Goal: Task Accomplishment & Management: Manage account settings

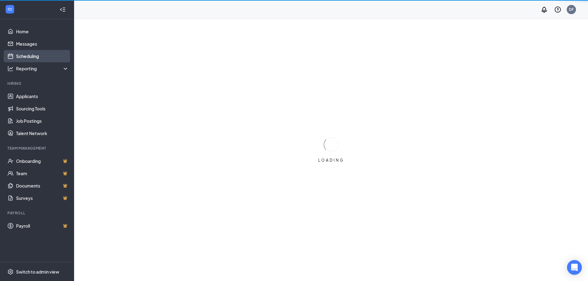
click at [26, 56] on link "Scheduling" at bounding box center [42, 56] width 53 height 12
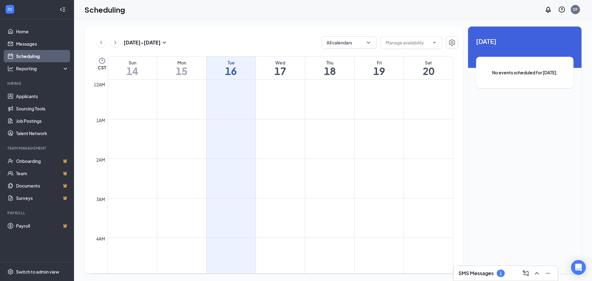
scroll to position [303, 0]
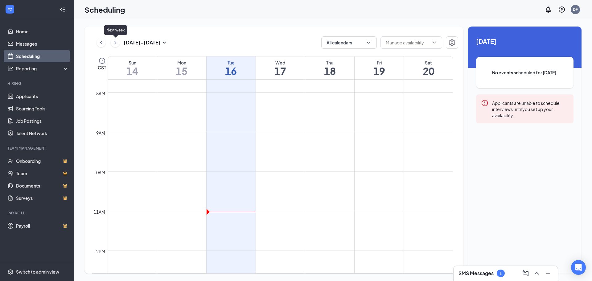
click at [115, 43] on icon "ChevronRight" at bounding box center [115, 42] width 6 height 7
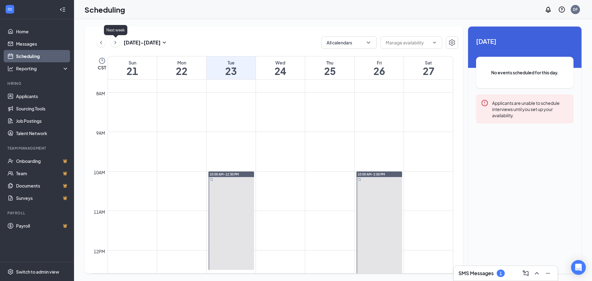
click at [115, 43] on icon "ChevronRight" at bounding box center [115, 42] width 6 height 7
click at [99, 43] on icon "ChevronLeft" at bounding box center [101, 42] width 6 height 7
click at [100, 43] on icon "ChevronLeft" at bounding box center [101, 42] width 6 height 7
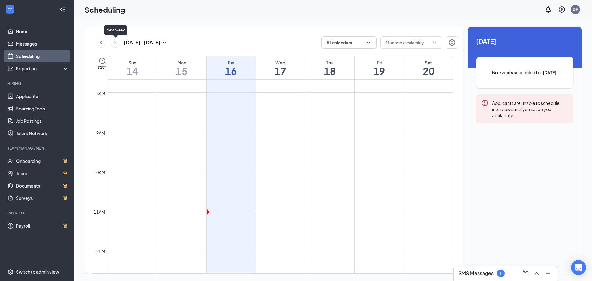
click at [115, 42] on icon "ChevronRight" at bounding box center [115, 42] width 6 height 7
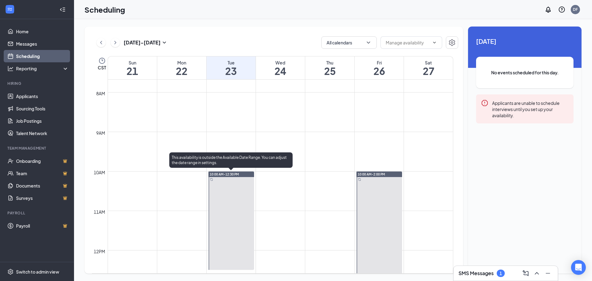
click at [233, 208] on div at bounding box center [232, 220] width 46 height 98
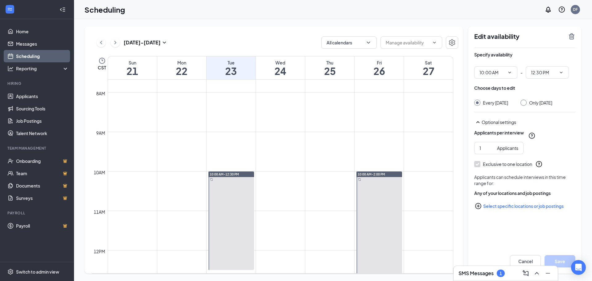
click at [525, 102] on input "Only Tuesday, Sep 23" at bounding box center [523, 102] width 4 height 4
radio input "true"
radio input "false"
click at [574, 35] on icon "TrashOutline" at bounding box center [572, 36] width 6 height 6
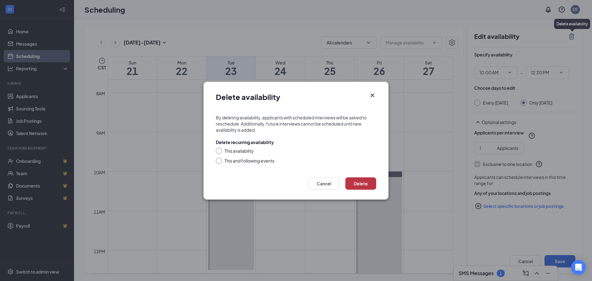
click at [367, 180] on button "Delete" at bounding box center [360, 183] width 31 height 12
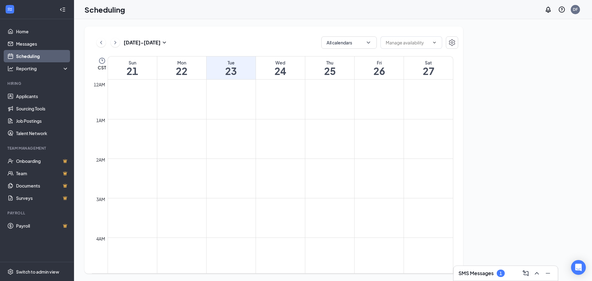
scroll to position [303, 0]
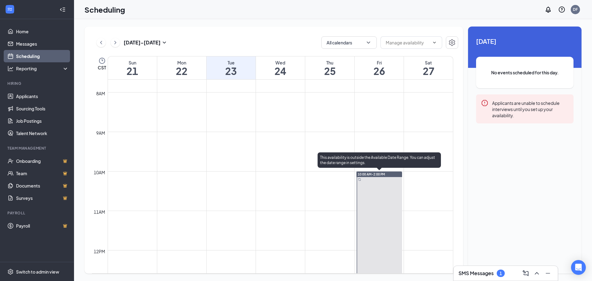
click at [389, 210] on div at bounding box center [380, 250] width 46 height 158
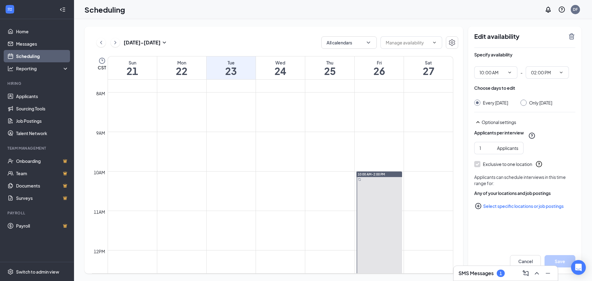
click at [523, 104] on input "Only [DATE]" at bounding box center [523, 102] width 4 height 4
radio input "true"
radio input "false"
click at [571, 37] on icon "TrashOutline" at bounding box center [571, 36] width 7 height 7
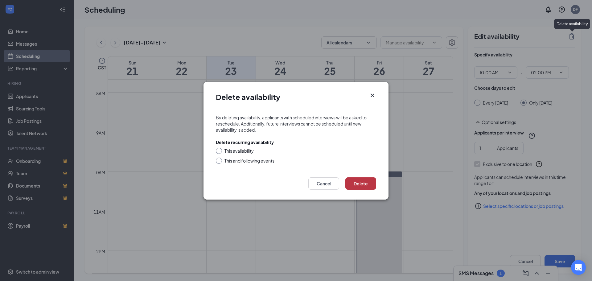
click at [362, 183] on button "Delete" at bounding box center [360, 183] width 31 height 12
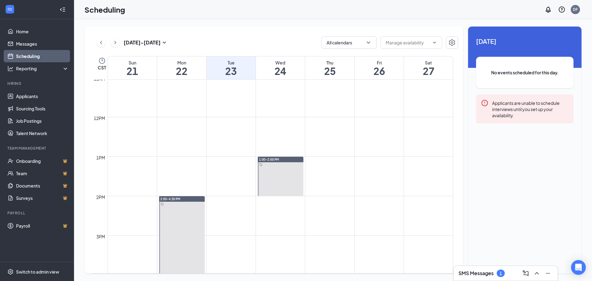
scroll to position [488, 0]
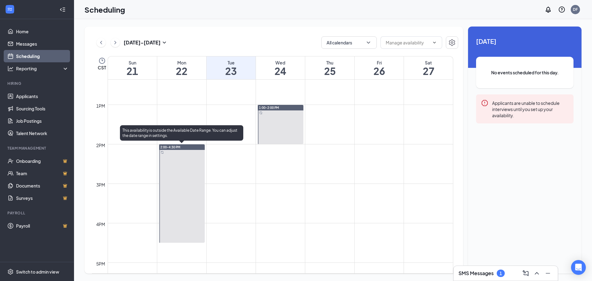
drag, startPoint x: 184, startPoint y: 197, endPoint x: 592, endPoint y: 117, distance: 415.8
click at [184, 197] on div at bounding box center [182, 193] width 46 height 98
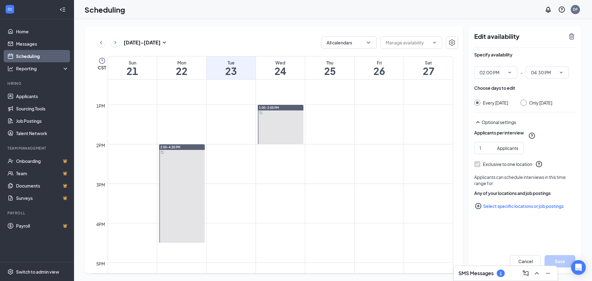
click at [525, 103] on input "Only [DATE]" at bounding box center [523, 102] width 4 height 4
radio input "true"
radio input "false"
click at [573, 38] on icon "TrashOutline" at bounding box center [571, 36] width 7 height 7
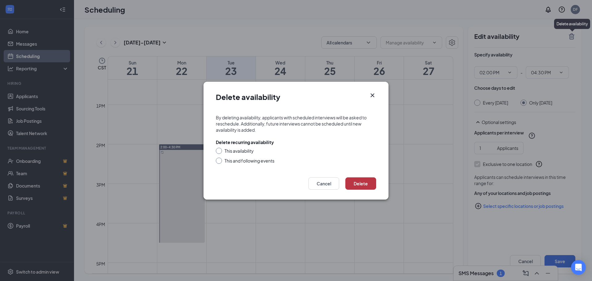
click at [369, 180] on button "Delete" at bounding box center [360, 183] width 31 height 12
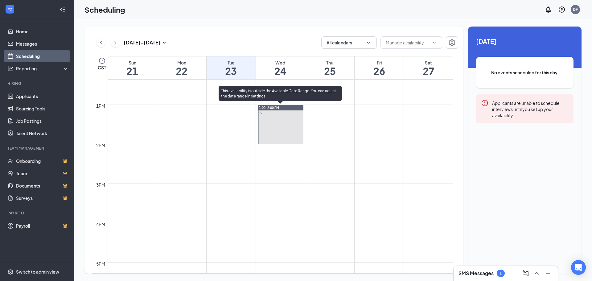
click at [287, 131] on div at bounding box center [281, 124] width 46 height 39
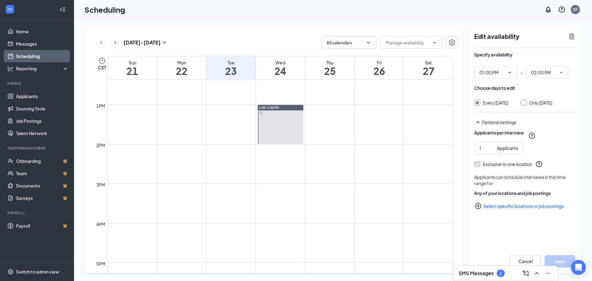
click at [527, 101] on div at bounding box center [524, 103] width 6 height 6
click at [523, 106] on div "Every [DATE] Only [DATE]" at bounding box center [524, 103] width 101 height 6
click at [527, 105] on div at bounding box center [524, 103] width 6 height 6
click at [525, 103] on input "Only [DATE]" at bounding box center [523, 102] width 4 height 4
radio input "true"
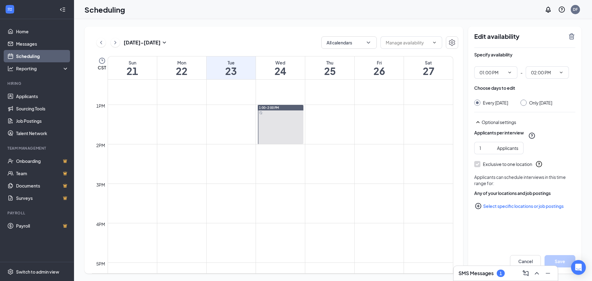
radio input "false"
click at [571, 38] on icon "TrashOutline" at bounding box center [572, 36] width 6 height 6
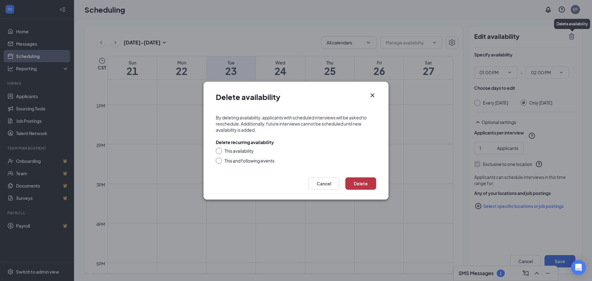
click at [369, 185] on button "Delete" at bounding box center [360, 183] width 31 height 12
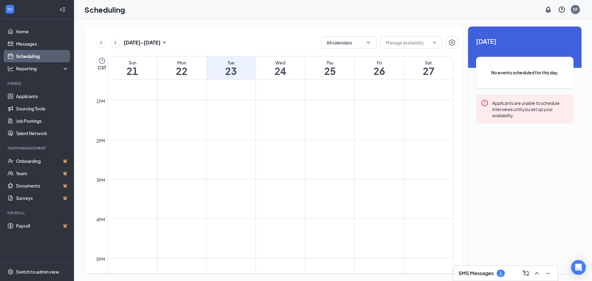
scroll to position [488, 0]
drag, startPoint x: 116, startPoint y: 43, endPoint x: 326, endPoint y: 138, distance: 230.9
click at [116, 43] on icon "ChevronRight" at bounding box center [115, 42] width 2 height 3
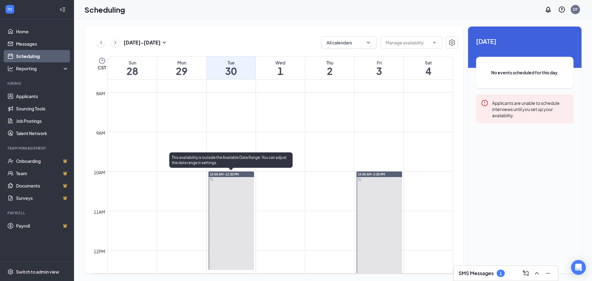
click at [237, 202] on div at bounding box center [232, 220] width 46 height 98
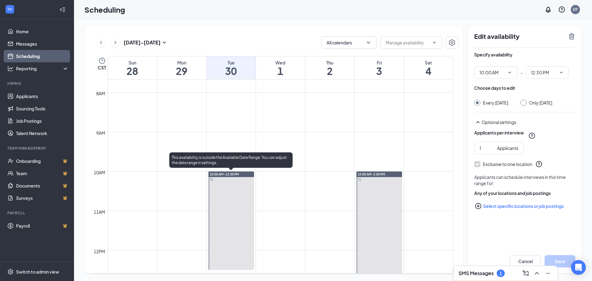
type input "10:00 AM"
type input "12:30 PM"
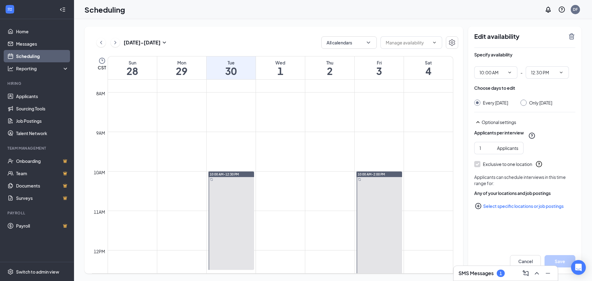
click at [525, 104] on input "Only [DATE]" at bounding box center [523, 102] width 4 height 4
radio input "true"
radio input "false"
click at [572, 38] on icon "TrashOutline" at bounding box center [572, 36] width 6 height 6
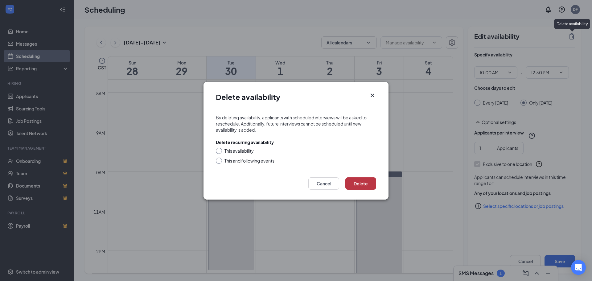
click at [365, 181] on button "Delete" at bounding box center [360, 183] width 31 height 12
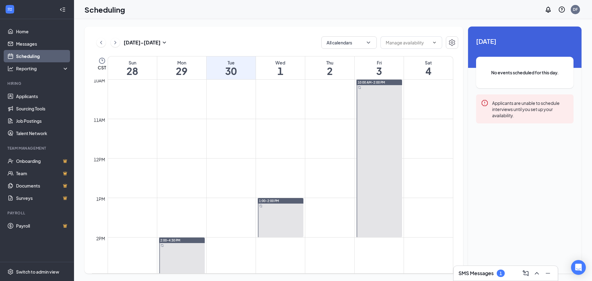
scroll to position [427, 0]
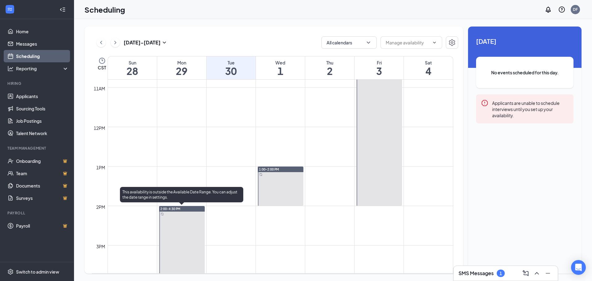
drag, startPoint x: 174, startPoint y: 235, endPoint x: 264, endPoint y: 204, distance: 95.5
click at [175, 233] on div at bounding box center [182, 255] width 46 height 98
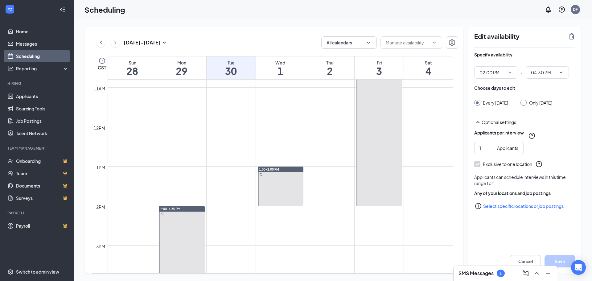
click at [527, 104] on div at bounding box center [524, 103] width 6 height 6
click at [527, 103] on div at bounding box center [524, 103] width 6 height 6
click at [525, 104] on input "Only [DATE]" at bounding box center [523, 102] width 4 height 4
radio input "true"
radio input "false"
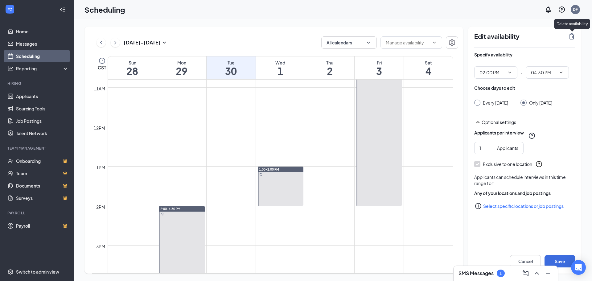
click at [572, 36] on icon "TrashOutline" at bounding box center [571, 36] width 7 height 7
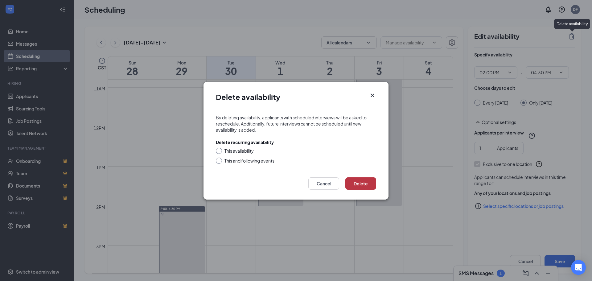
click at [366, 182] on button "Delete" at bounding box center [360, 183] width 31 height 12
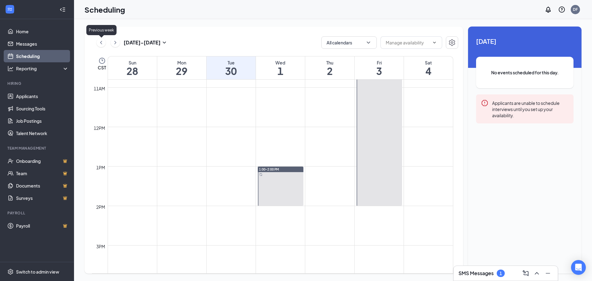
drag, startPoint x: 103, startPoint y: 42, endPoint x: 204, endPoint y: 111, distance: 122.6
click at [103, 42] on icon "ChevronLeft" at bounding box center [101, 42] width 6 height 7
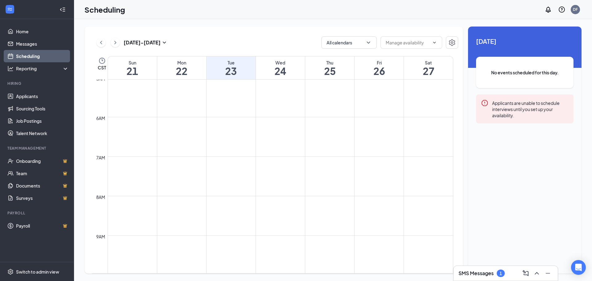
scroll to position [118, 0]
click at [115, 42] on icon "ChevronRight" at bounding box center [115, 42] width 6 height 7
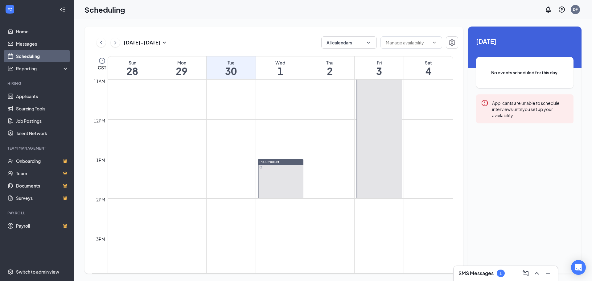
scroll to position [427, 0]
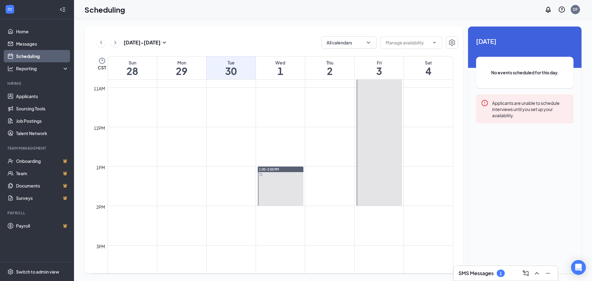
click at [287, 193] on div at bounding box center [281, 186] width 46 height 39
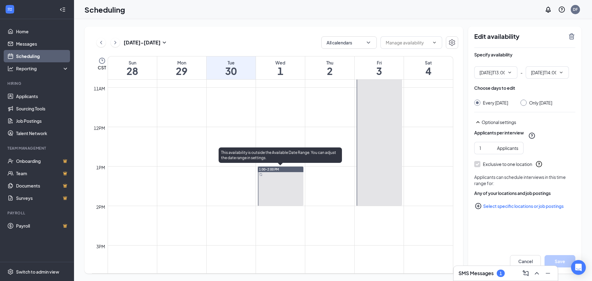
type input "01:00 PM"
type input "02:00 PM"
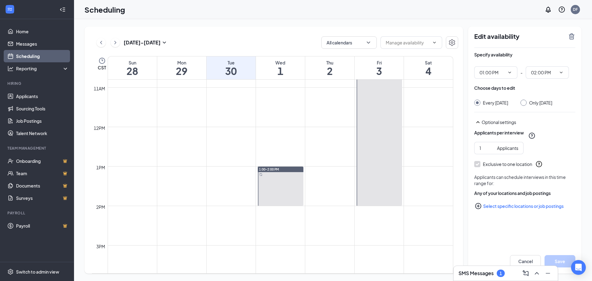
click at [525, 101] on input "Only [DATE]" at bounding box center [523, 102] width 4 height 4
radio input "true"
radio input "false"
click at [570, 36] on icon "TrashOutline" at bounding box center [572, 36] width 6 height 6
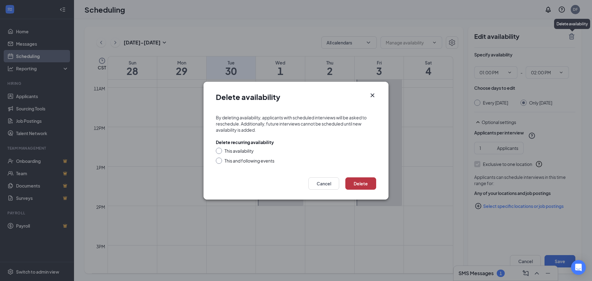
click at [371, 180] on button "Delete" at bounding box center [360, 183] width 31 height 12
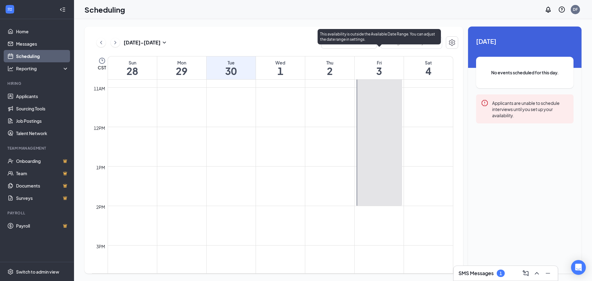
click at [371, 180] on div at bounding box center [380, 127] width 46 height 158
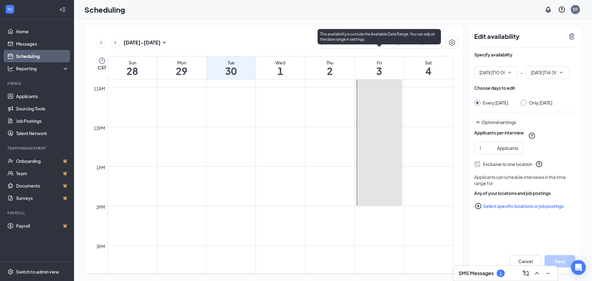
type input "10:00 AM"
type input "02:00 PM"
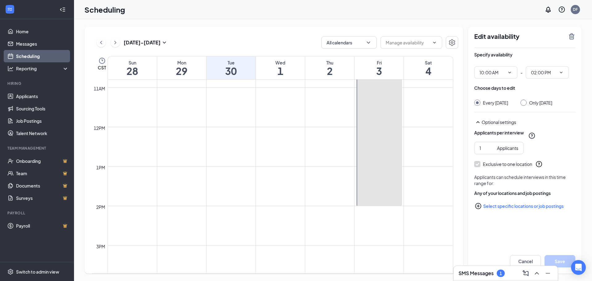
click at [525, 102] on div at bounding box center [524, 103] width 6 height 6
click at [524, 103] on input "Only [DATE]" at bounding box center [523, 102] width 4 height 4
radio input "true"
radio input "false"
click at [572, 37] on icon "TrashOutline" at bounding box center [572, 36] width 6 height 6
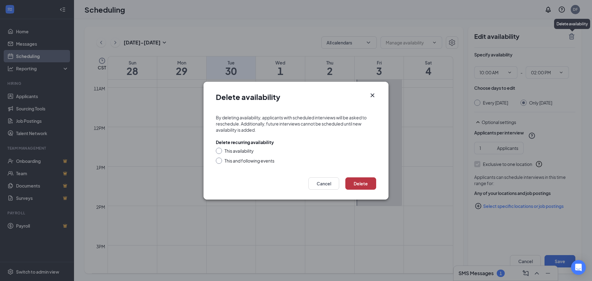
click at [370, 182] on button "Delete" at bounding box center [360, 183] width 31 height 12
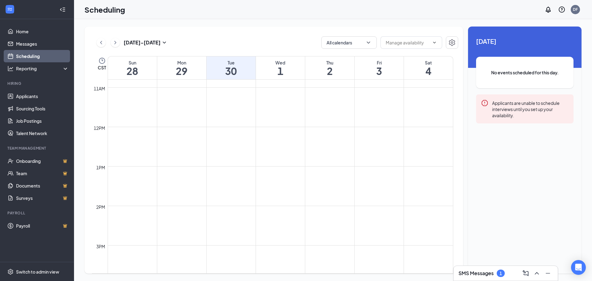
scroll to position [465, 0]
